Goal: Task Accomplishment & Management: Manage account settings

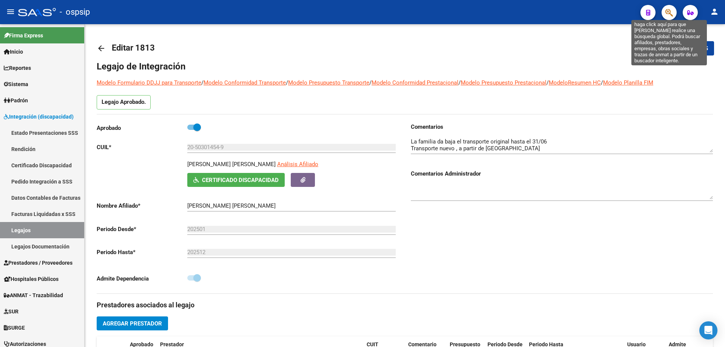
drag, startPoint x: 0, startPoint y: 0, endPoint x: 667, endPoint y: 13, distance: 666.8
click at [667, 13] on icon "button" at bounding box center [670, 12] width 8 height 9
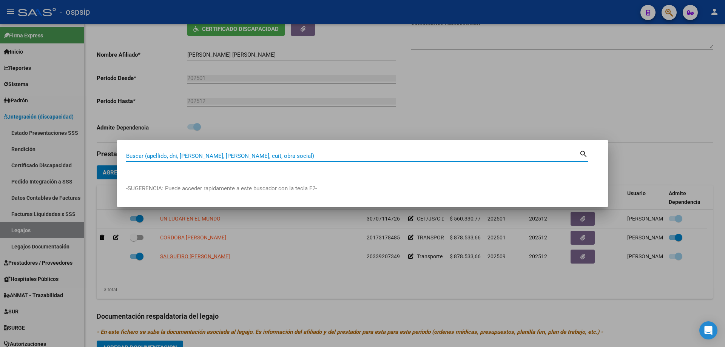
paste input "56.279.133"
click at [147, 157] on input "56.279.133" at bounding box center [352, 156] width 453 height 7
click at [146, 158] on input "56.279.133" at bounding box center [352, 156] width 453 height 7
type input "56279133"
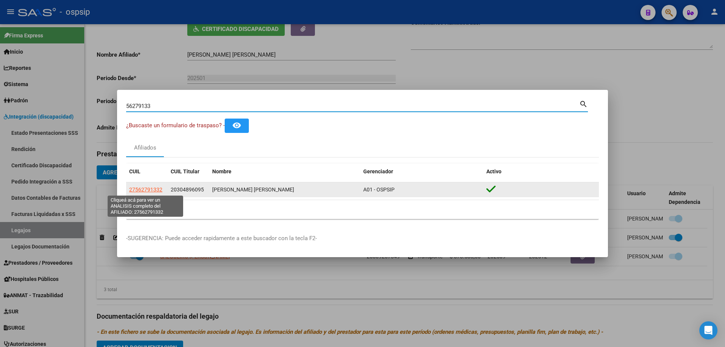
click at [145, 189] on span "27562791332" at bounding box center [145, 190] width 33 height 6
type textarea "27562791332"
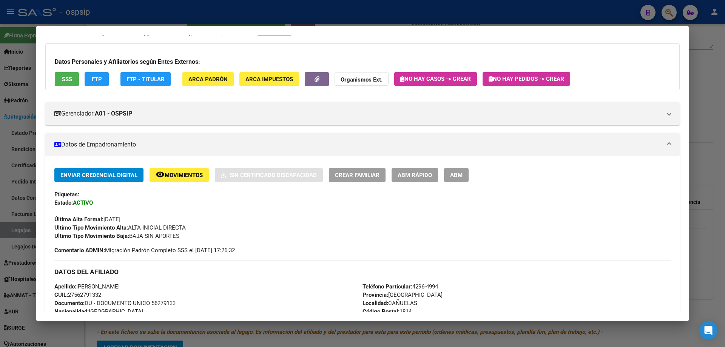
scroll to position [0, 0]
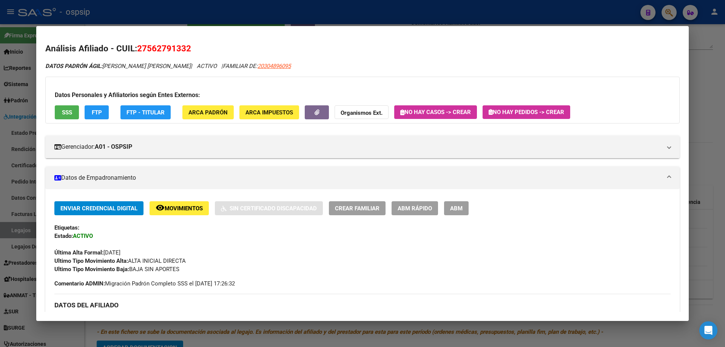
drag, startPoint x: 713, startPoint y: 181, endPoint x: 663, endPoint y: 145, distance: 62.1
click at [713, 180] on div at bounding box center [362, 173] width 725 height 347
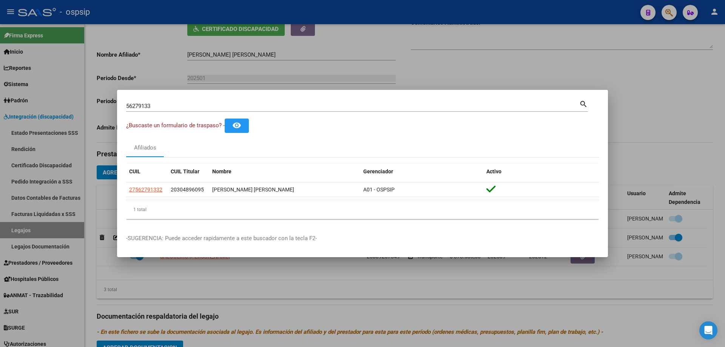
click at [438, 48] on div at bounding box center [362, 173] width 725 height 347
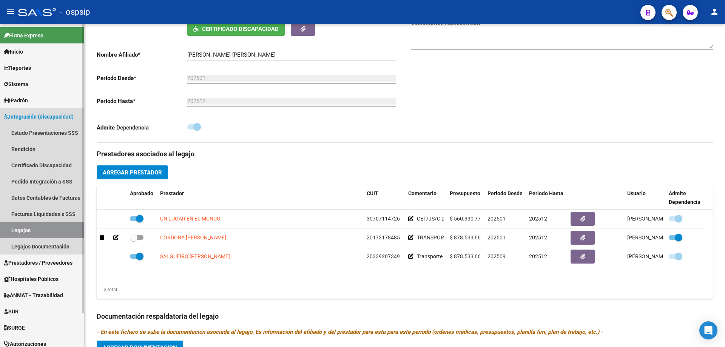
click at [31, 230] on link "Legajos" at bounding box center [42, 230] width 84 height 16
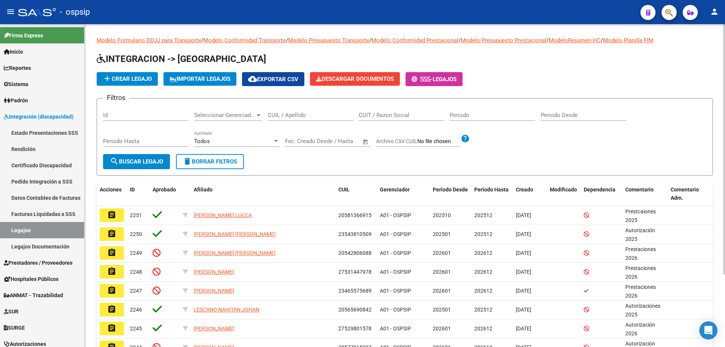
click at [301, 117] on input "CUIL / Apellido" at bounding box center [310, 115] width 85 height 7
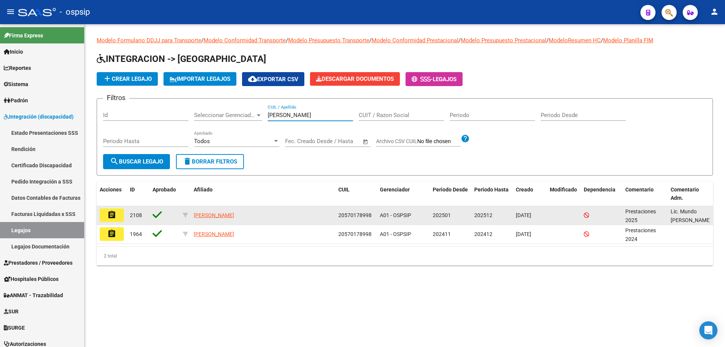
type input "[PERSON_NAME]"
click at [113, 213] on mat-icon "assignment" at bounding box center [111, 214] width 9 height 9
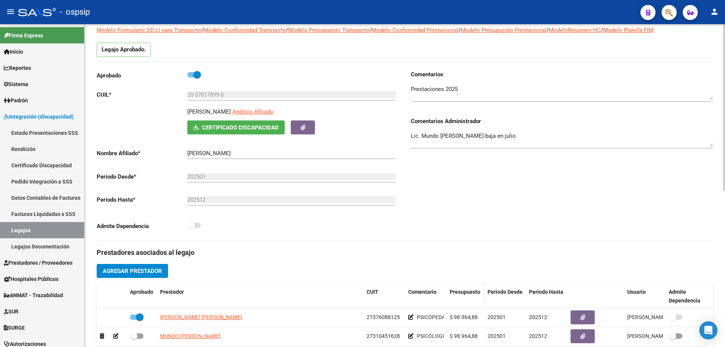
scroll to position [151, 0]
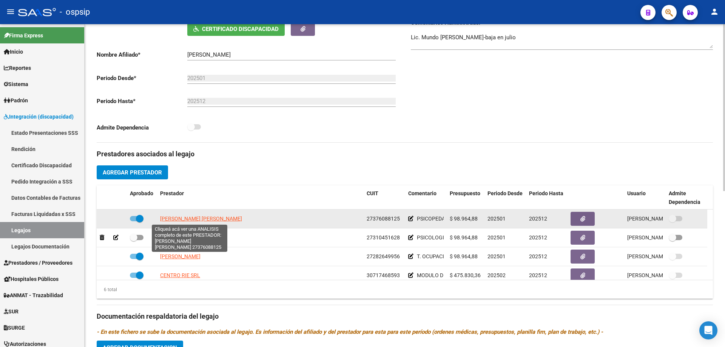
click at [187, 220] on span "[PERSON_NAME] [PERSON_NAME]" at bounding box center [201, 219] width 82 height 6
type textarea "27376088125"
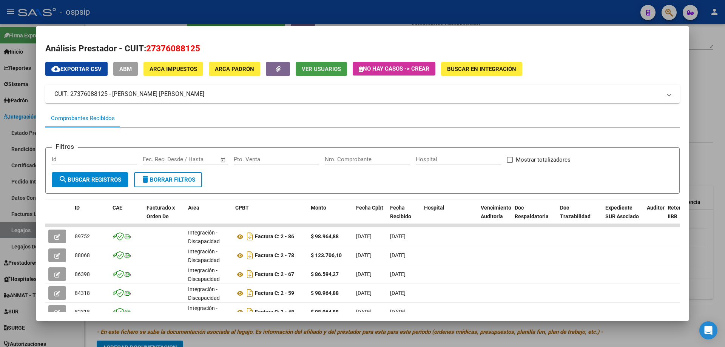
click at [323, 72] on span "Ver Usuarios" at bounding box center [321, 69] width 39 height 7
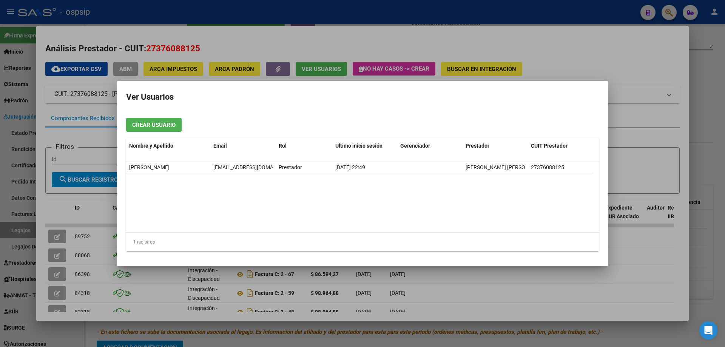
click at [591, 307] on div at bounding box center [362, 173] width 725 height 347
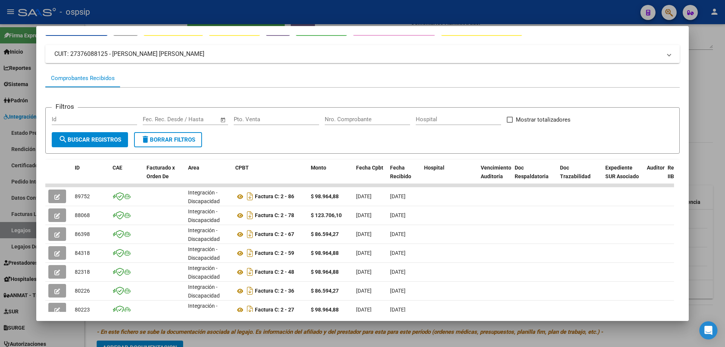
scroll to position [76, 0]
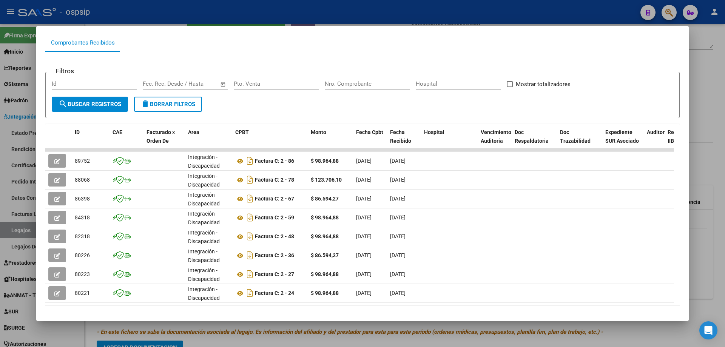
click at [662, 336] on div at bounding box center [362, 173] width 725 height 347
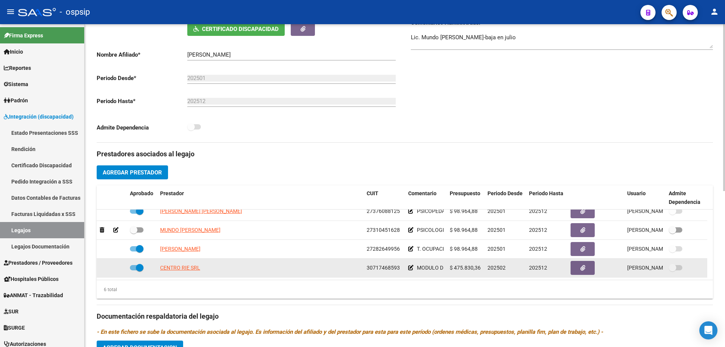
scroll to position [0, 0]
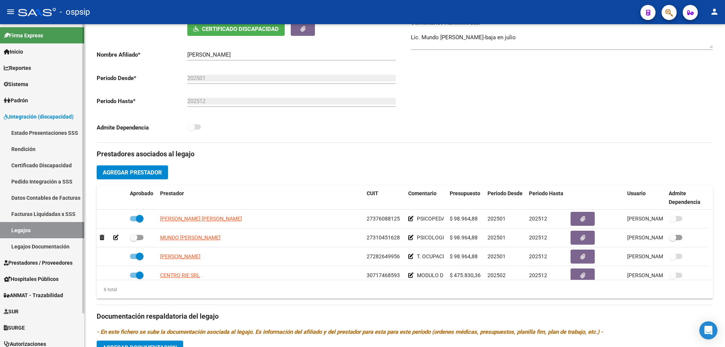
click at [25, 86] on span "Sistema" at bounding box center [16, 84] width 25 height 8
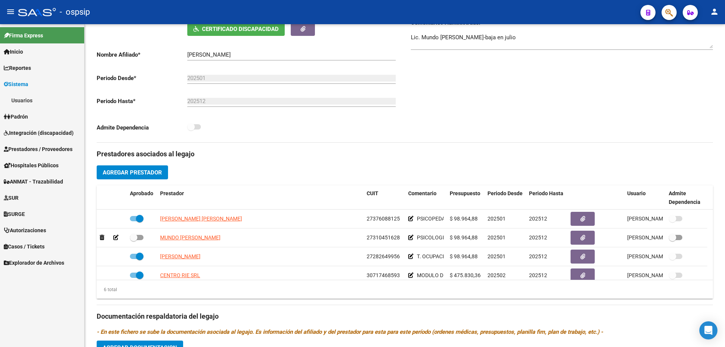
click at [21, 99] on link "Usuarios" at bounding box center [42, 100] width 84 height 16
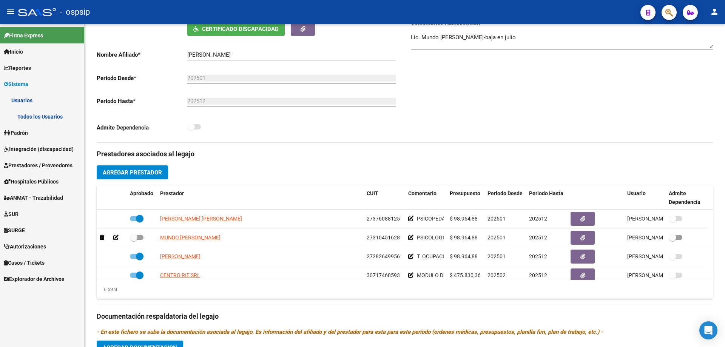
click at [37, 113] on link "Todos los Usuarios" at bounding box center [42, 116] width 84 height 16
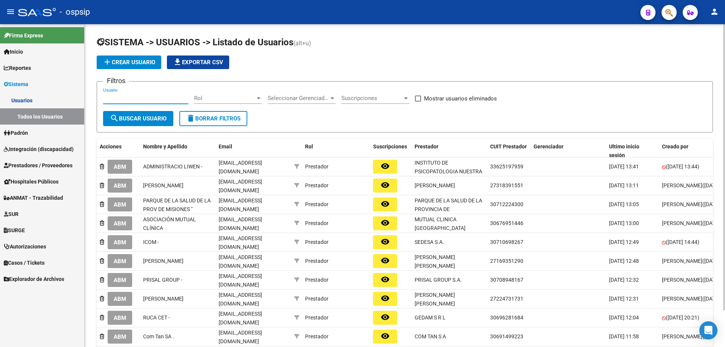
paste input "[EMAIL_ADDRESS][DOMAIN_NAME]"
type input "[EMAIL_ADDRESS][DOMAIN_NAME]"
click at [139, 116] on span "search Buscar Usuario" at bounding box center [138, 118] width 57 height 7
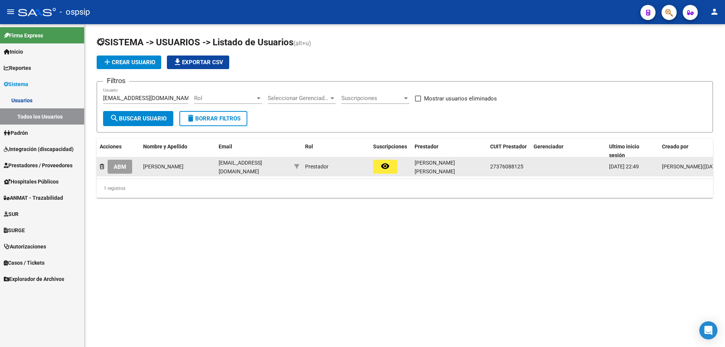
click at [119, 164] on span "ABM" at bounding box center [120, 167] width 12 height 7
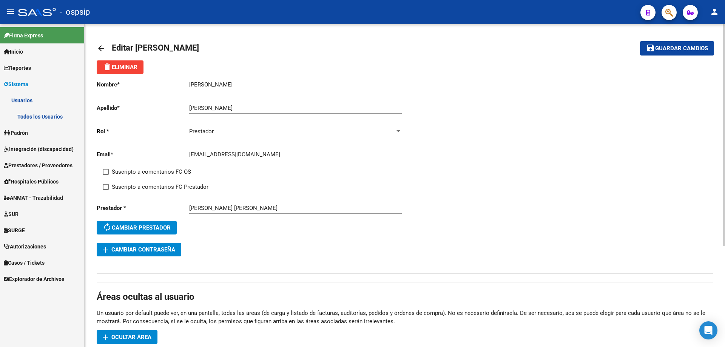
click at [157, 249] on span "add Cambiar Contraseña" at bounding box center [139, 249] width 73 height 7
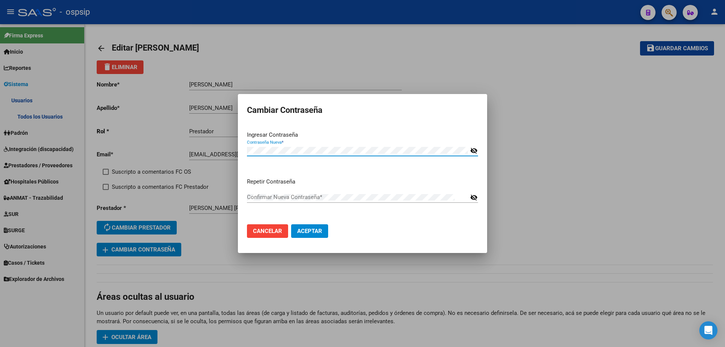
click at [474, 150] on mat-icon "visibility_off" at bounding box center [474, 150] width 8 height 9
click at [448, 225] on mat-dialog-actions "Cancelar Aceptar" at bounding box center [362, 231] width 231 height 26
click at [310, 232] on span "Aceptar" at bounding box center [309, 231] width 25 height 7
